Goal: Task Accomplishment & Management: Use online tool/utility

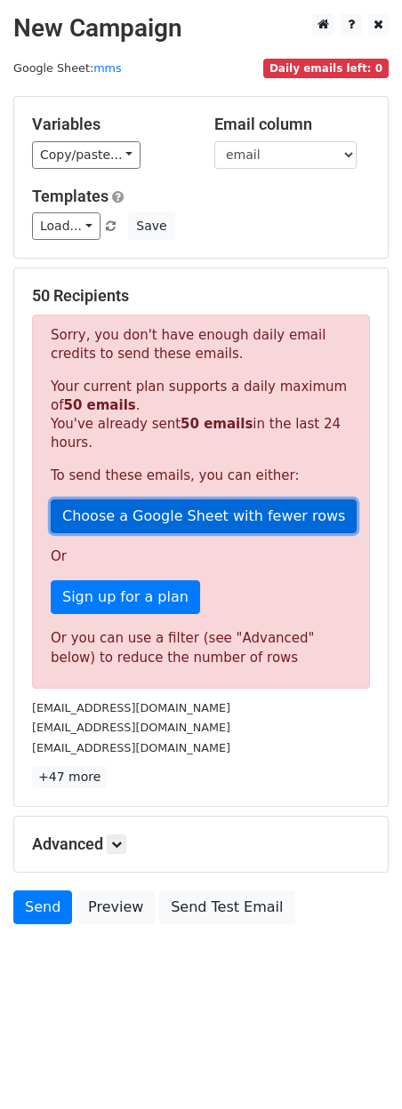
click at [151, 505] on link "Choose a Google Sheet with fewer rows" at bounding box center [204, 516] width 306 height 34
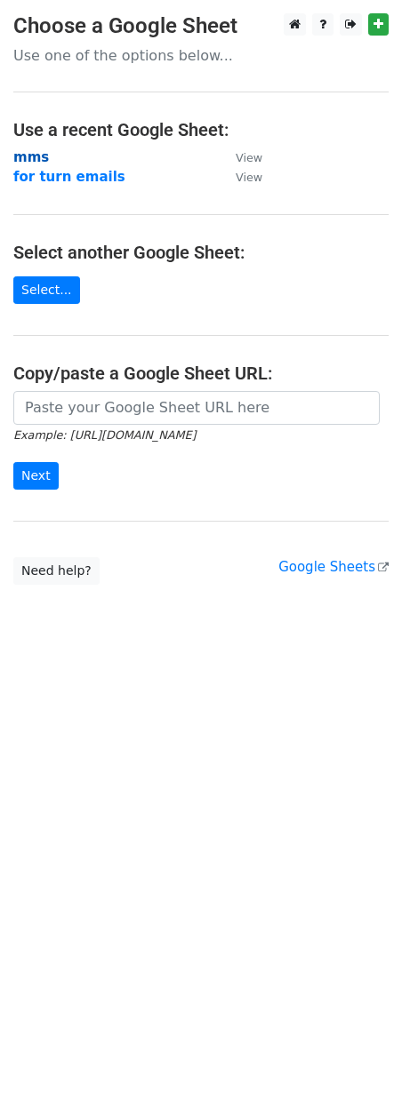
click at [28, 161] on strong "mms" at bounding box center [31, 157] width 36 height 16
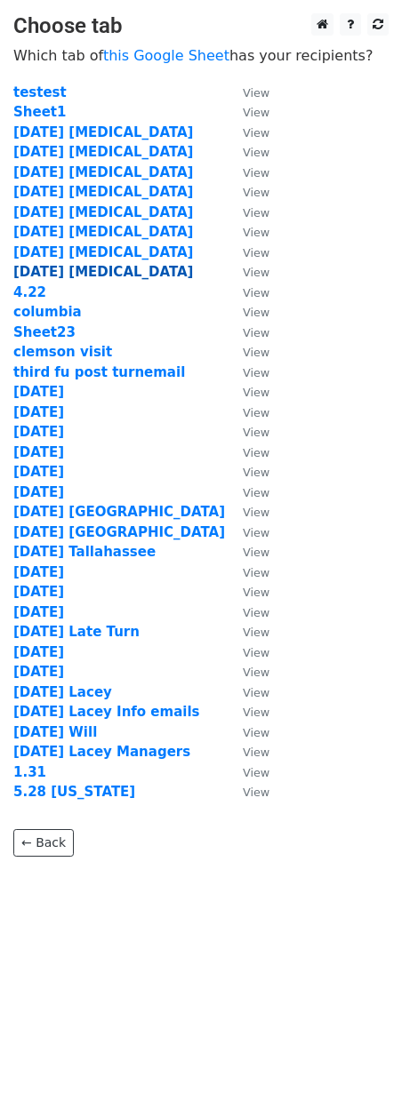
click at [41, 270] on strong "10.10.25 capex" at bounding box center [102, 272] width 179 height 16
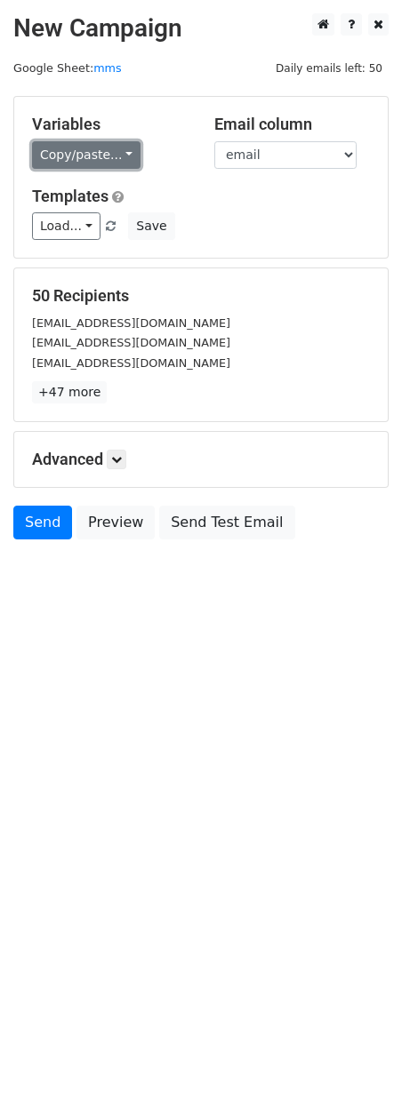
click at [71, 158] on link "Copy/paste..." at bounding box center [86, 155] width 108 height 28
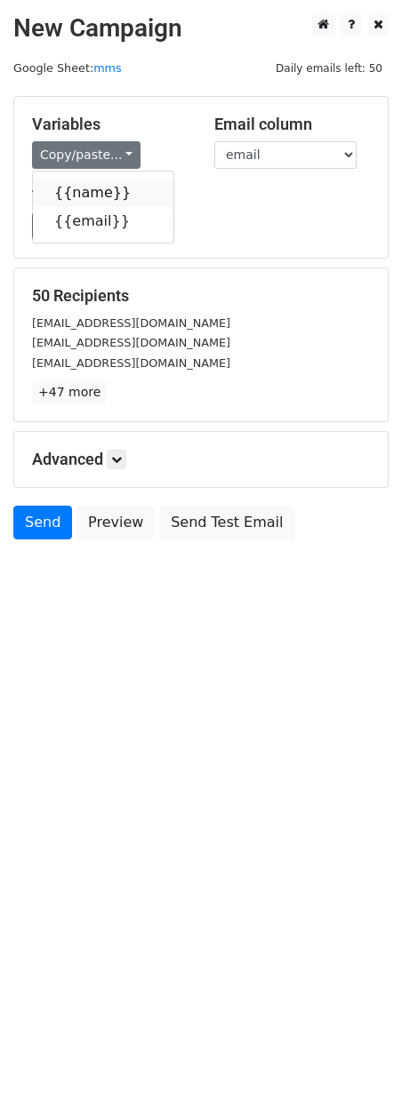
click at [85, 193] on link "{{name}}" at bounding box center [103, 193] width 140 height 28
